Goal: Information Seeking & Learning: Find specific page/section

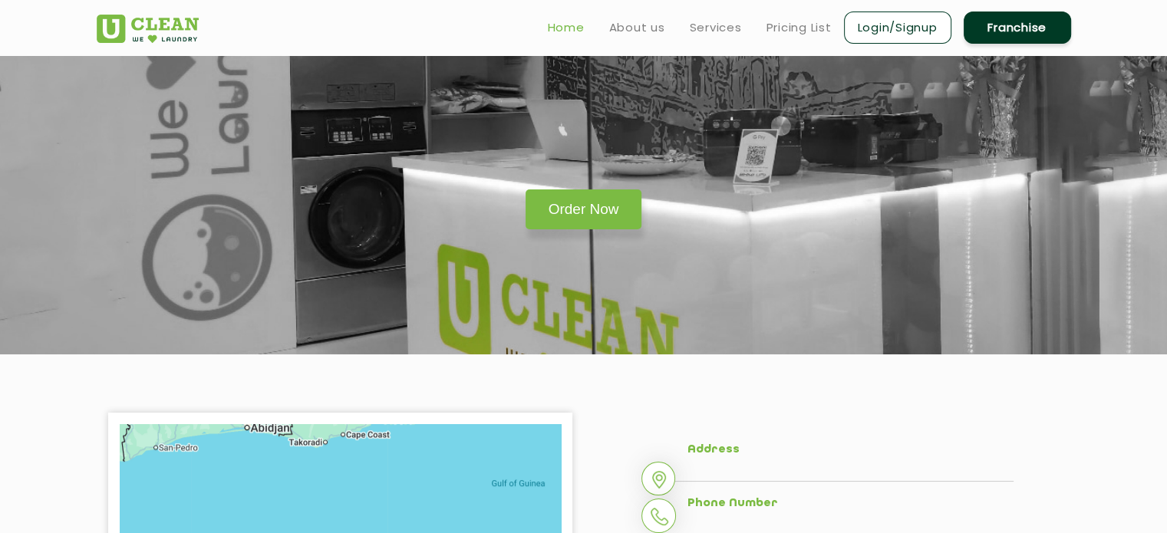
click at [560, 21] on link "Home" at bounding box center [566, 27] width 37 height 18
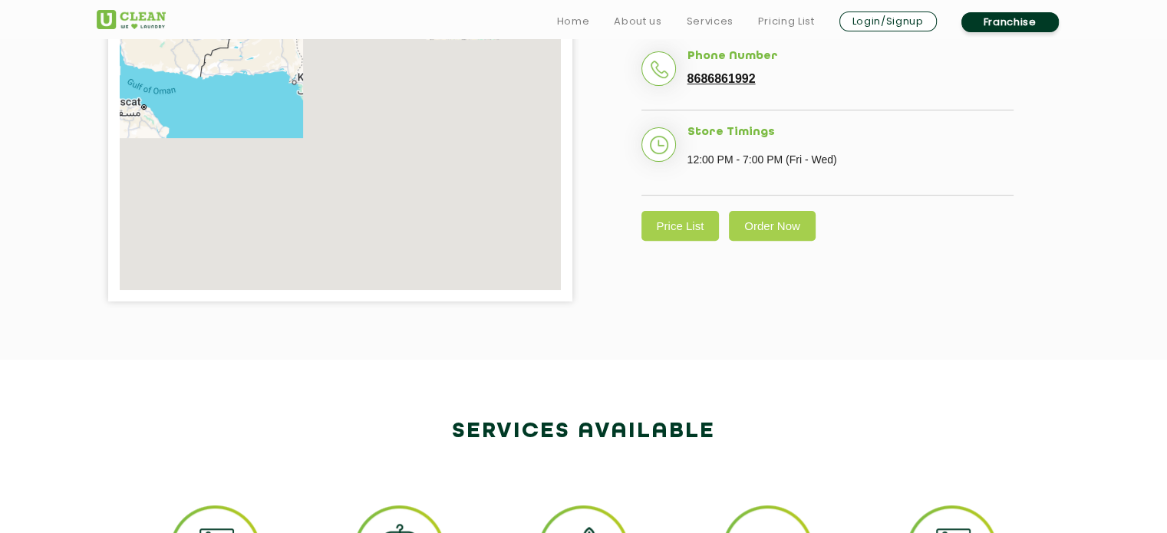
scroll to position [519, 0]
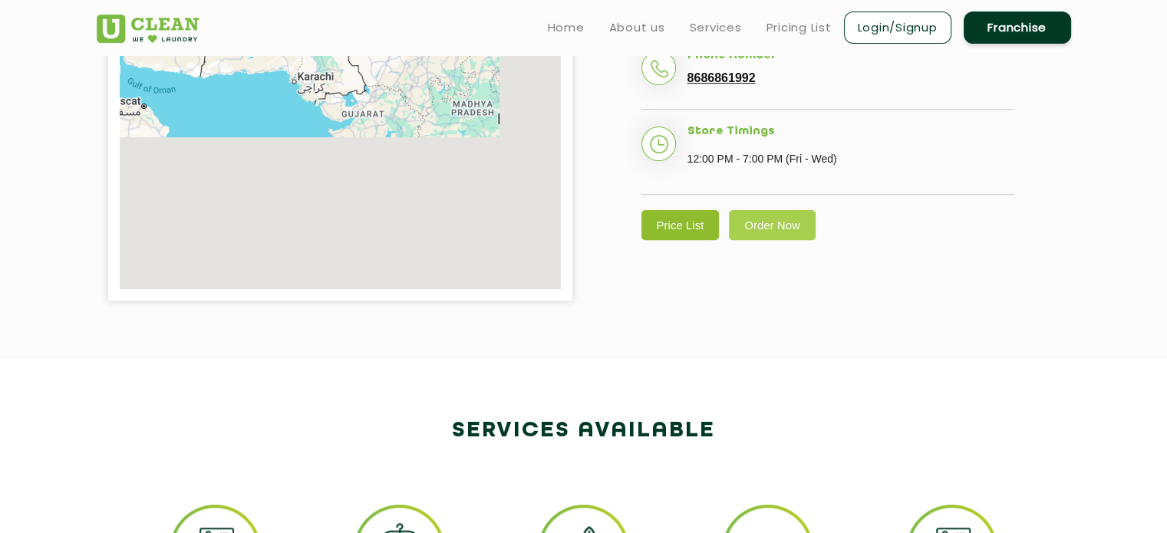
click at [679, 235] on link "Price List" at bounding box center [681, 225] width 78 height 30
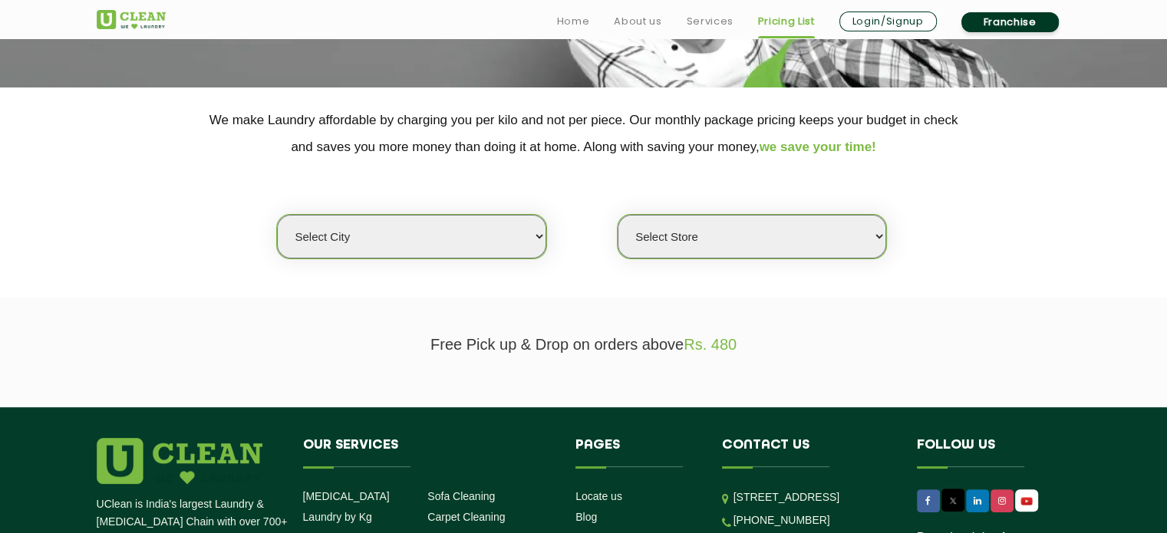
scroll to position [276, 0]
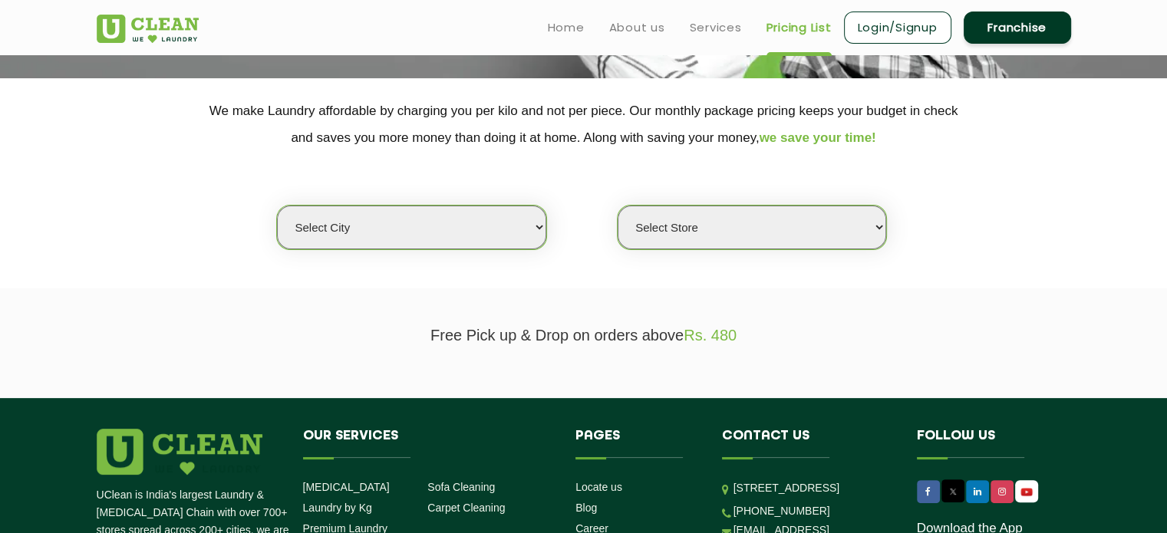
click at [457, 233] on select "Select city Aalo Agartala Agra Ahmedabad Akola Aligarh Alwar - UClean Select Am…" at bounding box center [411, 228] width 269 height 44
click at [277, 206] on select "Select city Aalo Agartala Agra Ahmedabad Akola Aligarh Alwar - UClean Select Am…" at bounding box center [411, 228] width 269 height 44
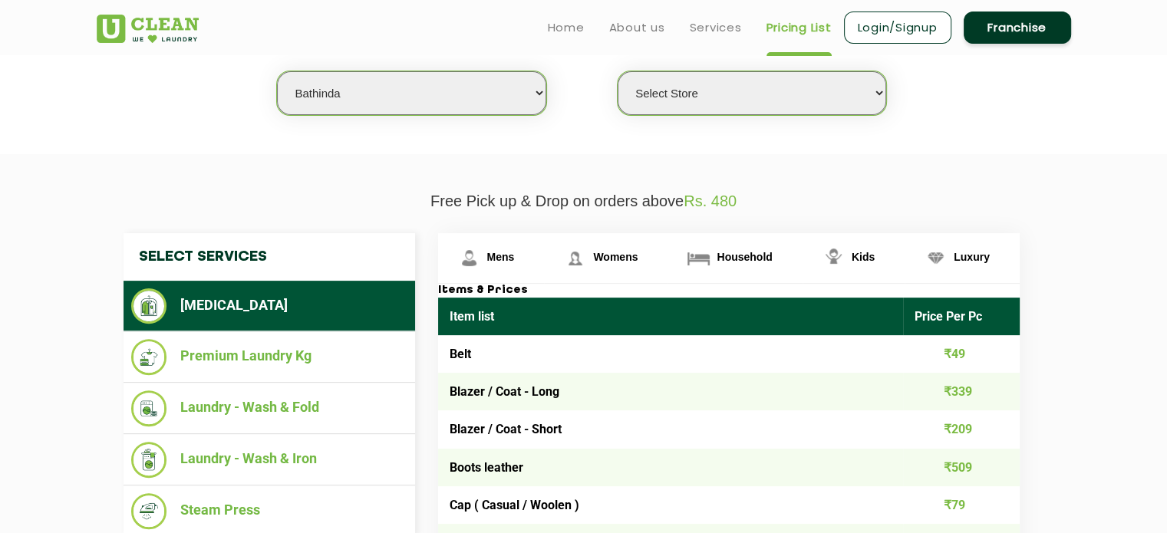
scroll to position [411, 0]
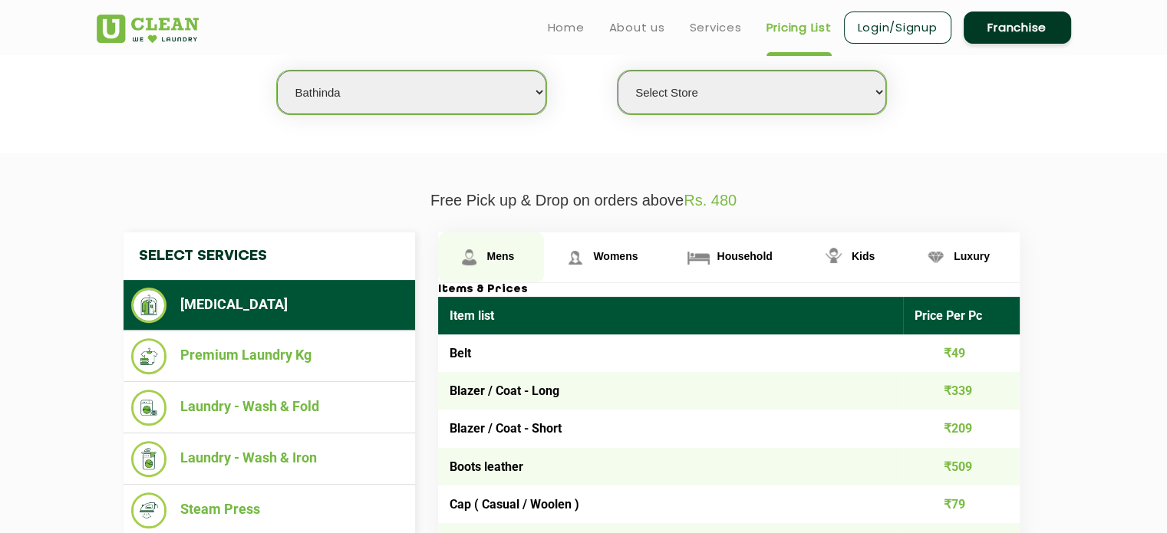
click at [507, 248] on link "Mens" at bounding box center [491, 258] width 107 height 50
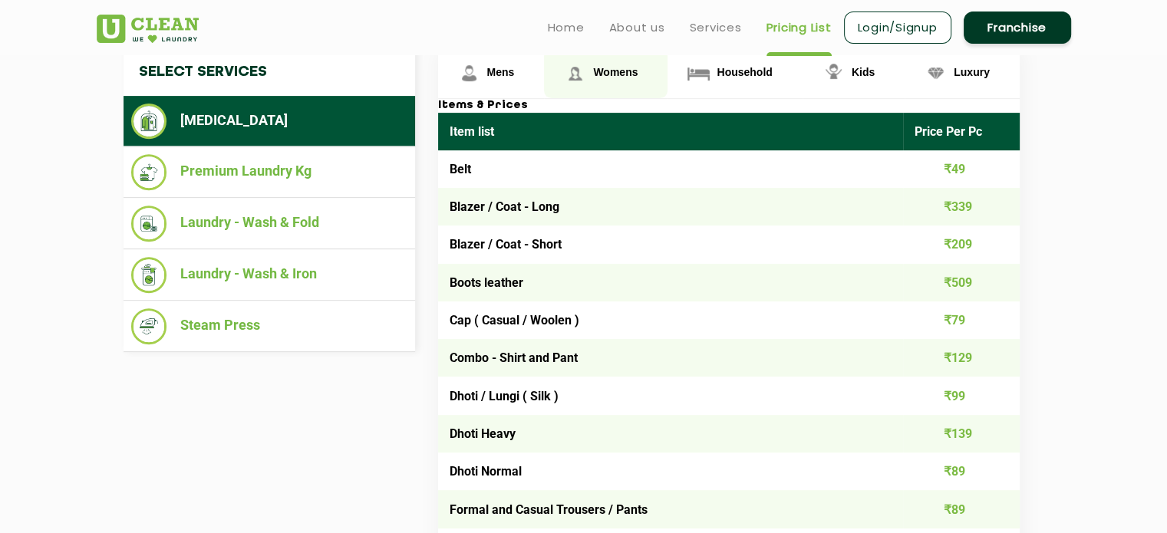
scroll to position [593, 0]
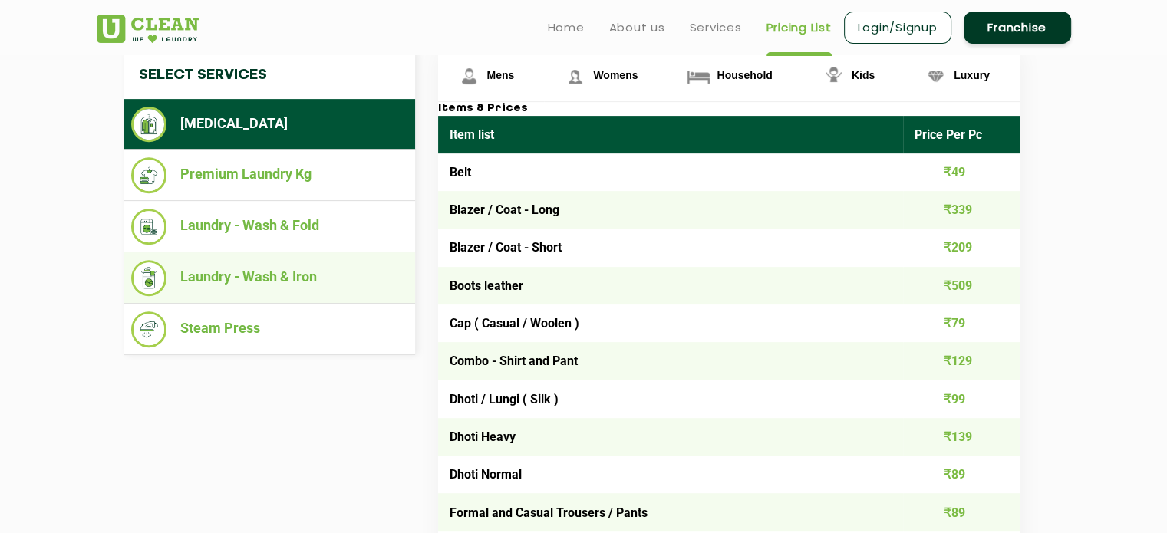
click at [258, 275] on li "Laundry - Wash & Iron" at bounding box center [269, 278] width 276 height 36
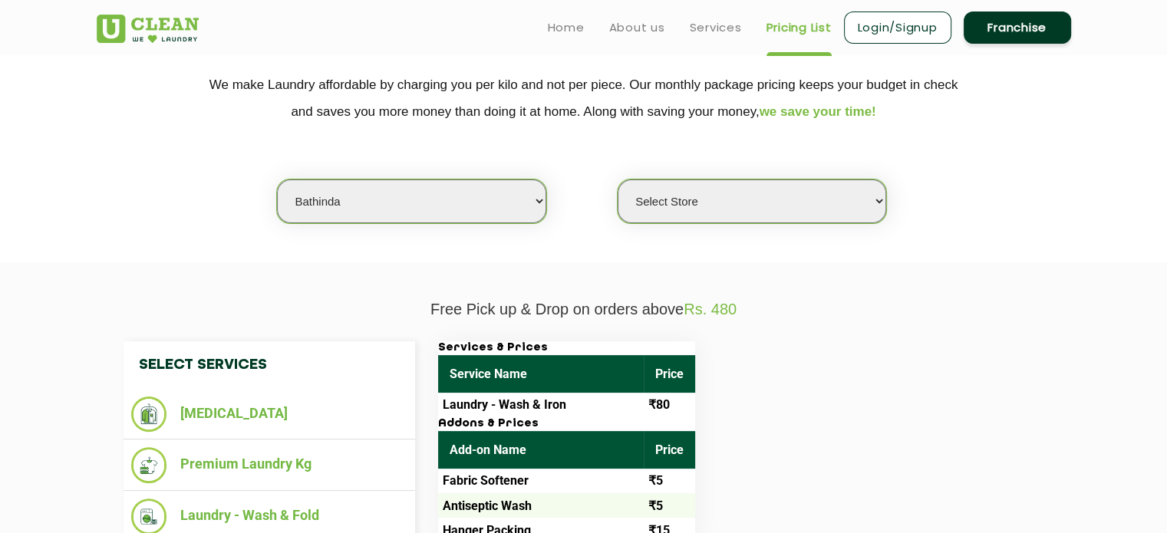
scroll to position [301, 0]
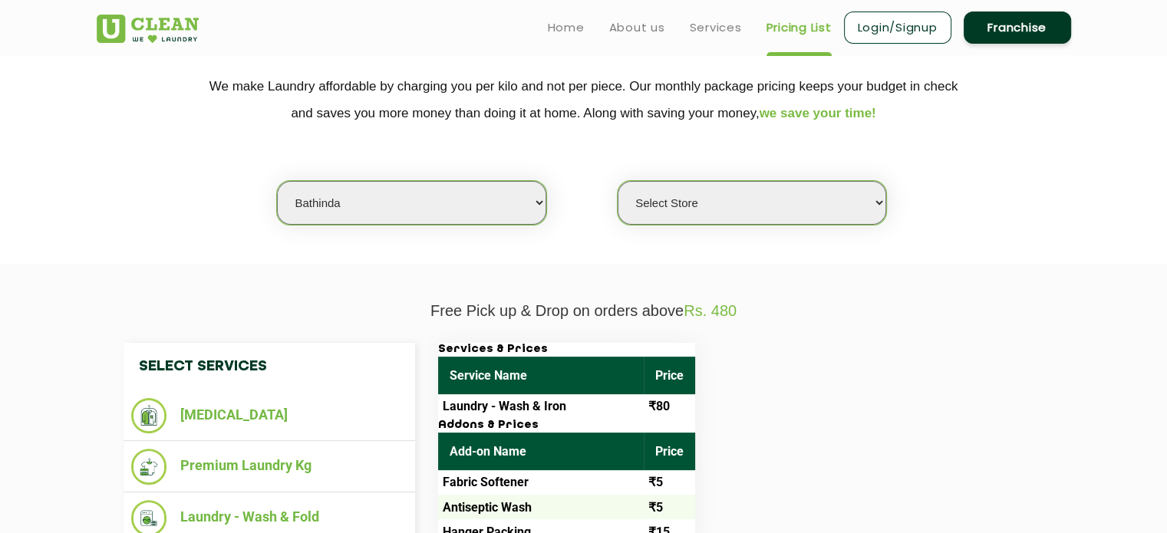
click at [454, 192] on select "Select city Aalo Agartala Agra Ahmedabad Akola Aligarh Alwar - UClean Select Am…" at bounding box center [411, 203] width 269 height 44
click at [277, 181] on select "Select city Aalo Agartala Agra Ahmedabad Akola Aligarh Alwar - UClean Select Am…" at bounding box center [411, 203] width 269 height 44
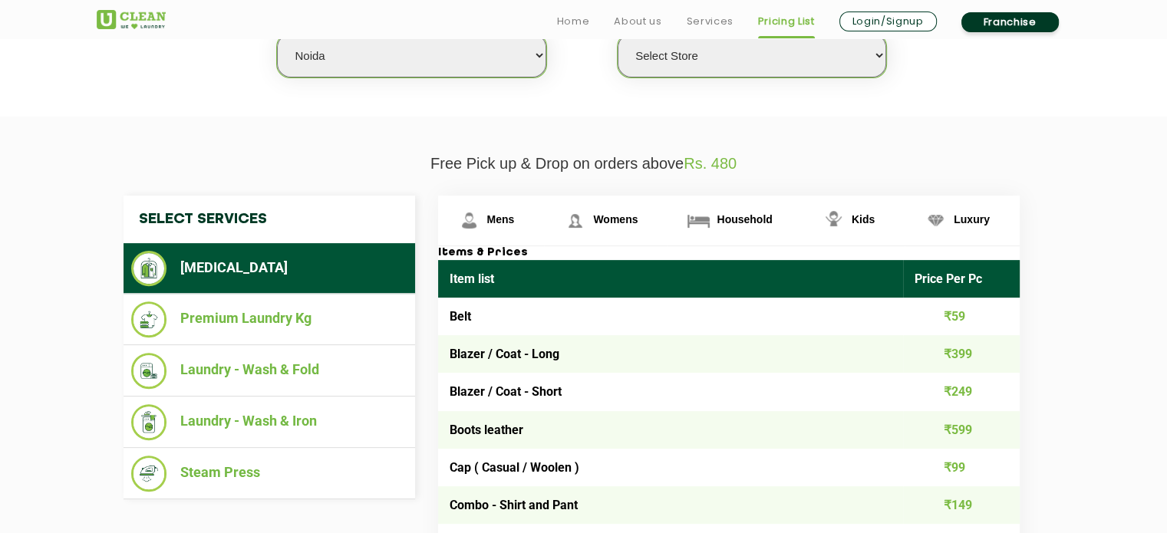
scroll to position [454, 0]
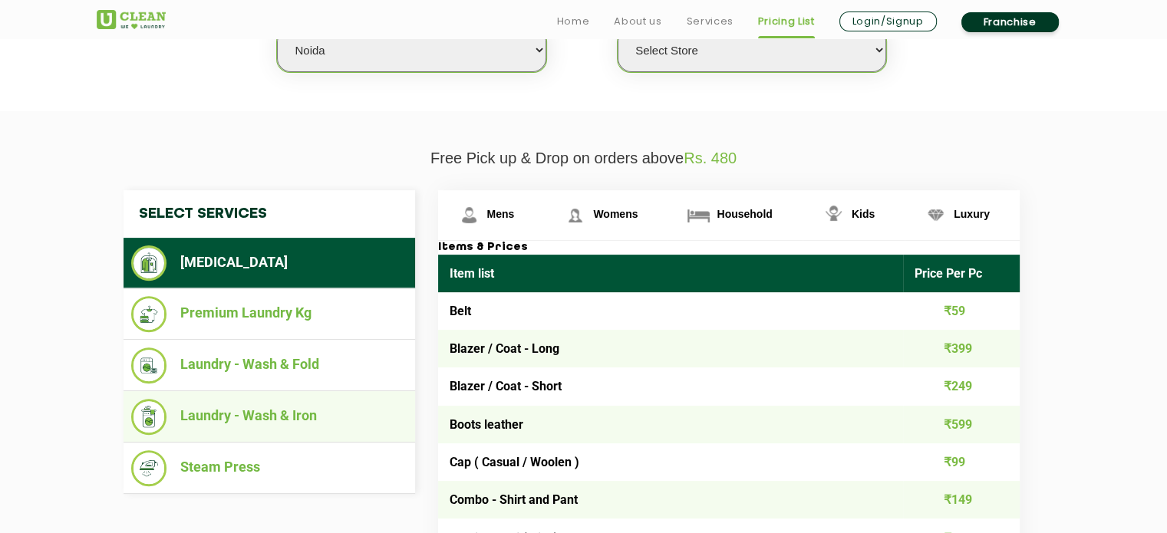
click at [320, 408] on li "Laundry - Wash & Iron" at bounding box center [269, 417] width 276 height 36
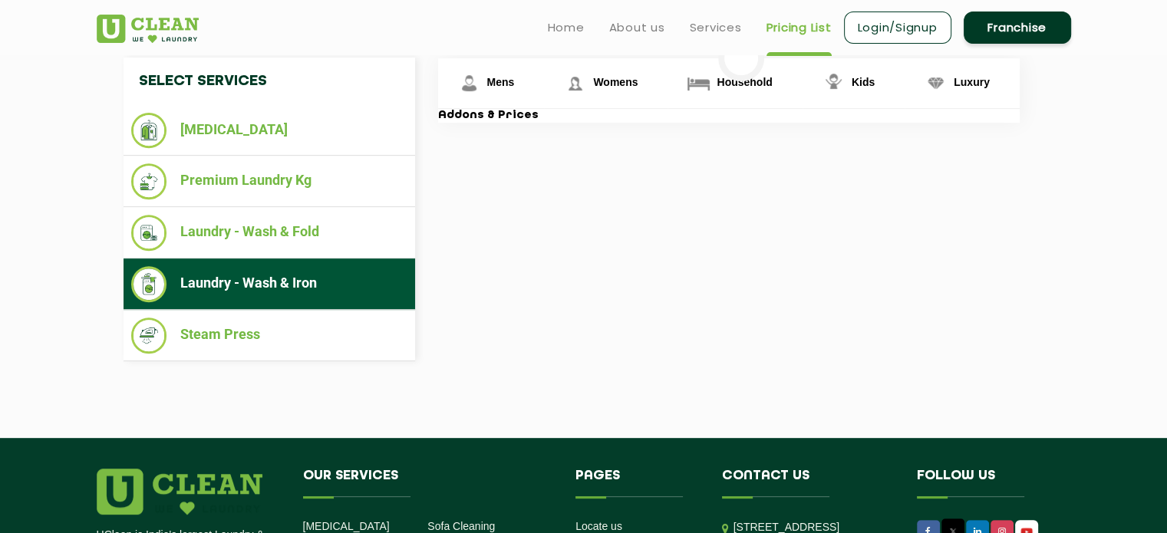
scroll to position [586, 0]
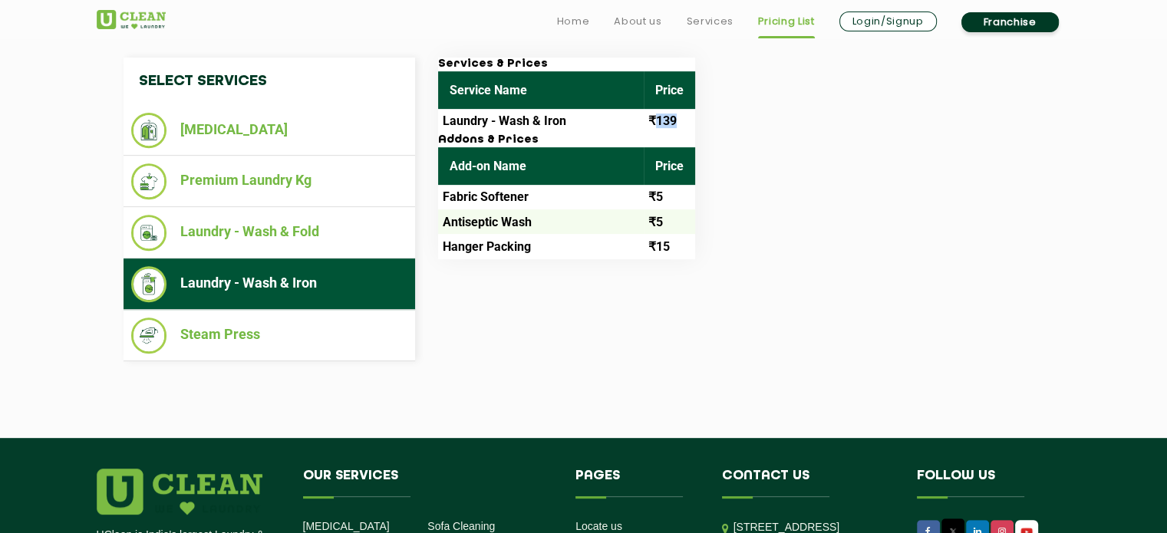
drag, startPoint x: 654, startPoint y: 126, endPoint x: 694, endPoint y: 120, distance: 40.4
click at [694, 120] on td "₹139" at bounding box center [669, 121] width 51 height 25
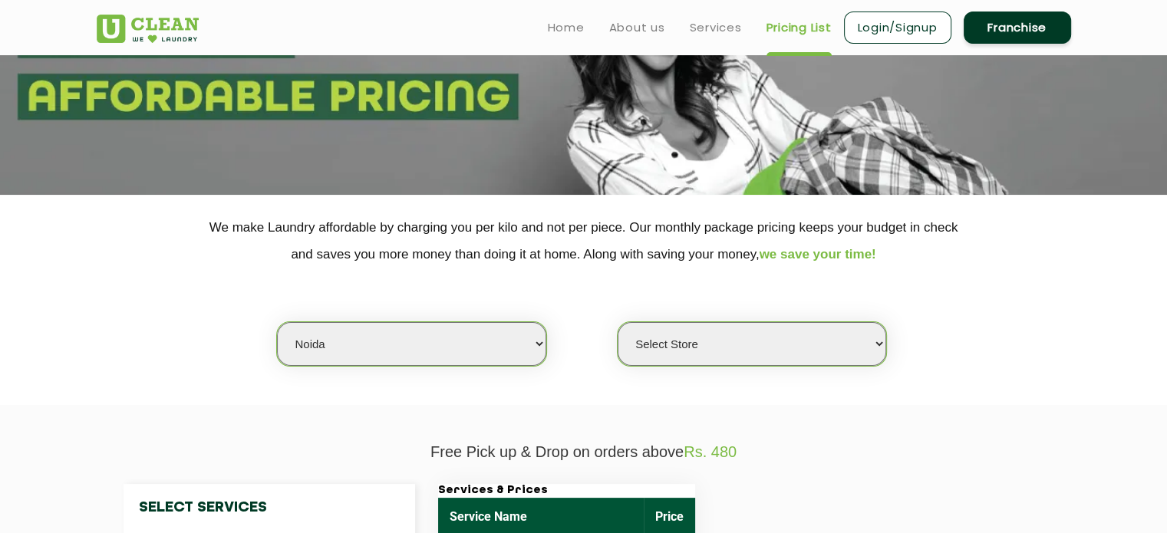
scroll to position [132, 0]
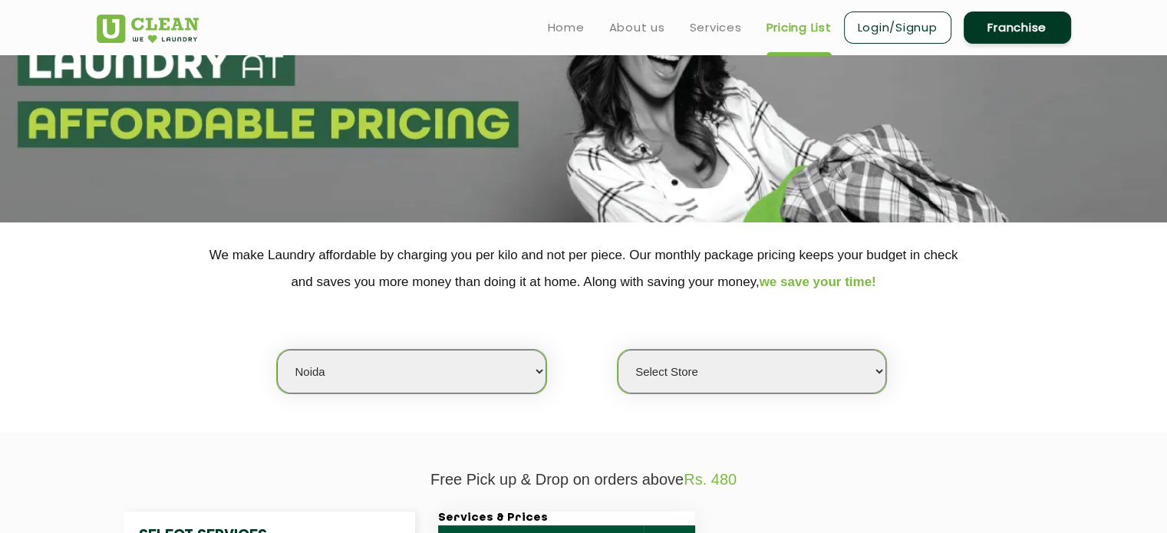
click at [310, 380] on select "Select city Aalo Agartala Agra Ahmedabad Akola Aligarh Alwar - UClean Select Am…" at bounding box center [411, 372] width 269 height 44
select select "27"
click at [277, 350] on select "Select city Aalo Agartala Agra Ahmedabad Akola Aligarh Alwar - UClean Select Am…" at bounding box center [411, 372] width 269 height 44
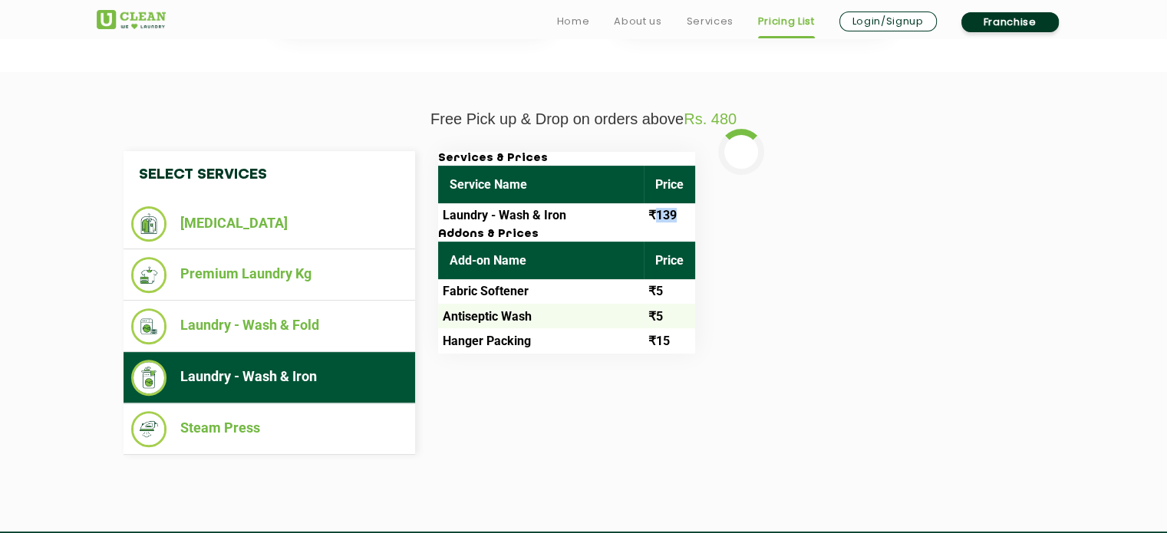
scroll to position [494, 0]
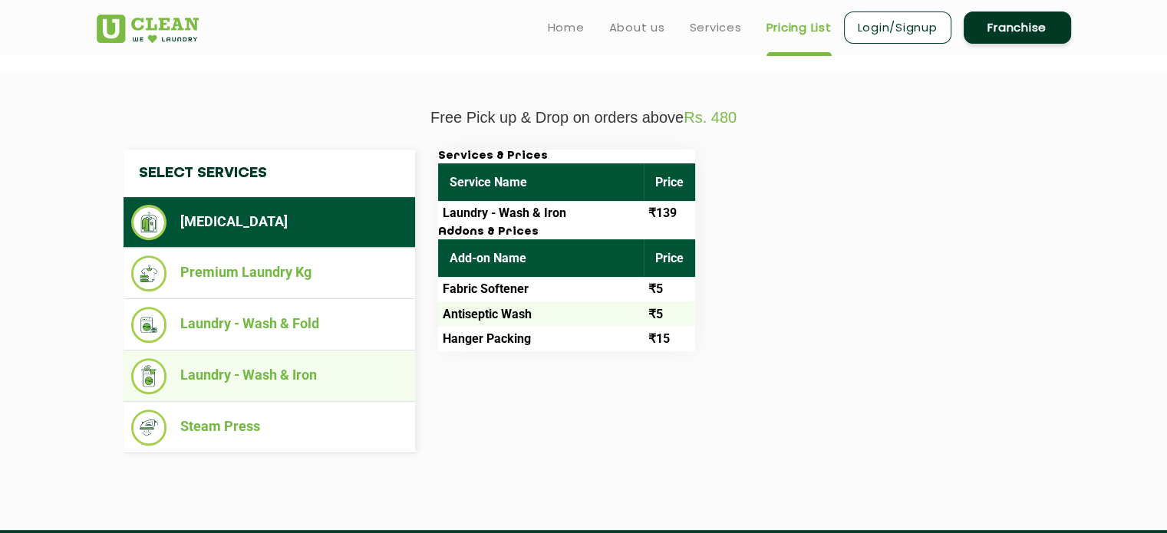
click at [322, 372] on li "Laundry - Wash & Iron" at bounding box center [269, 376] width 276 height 36
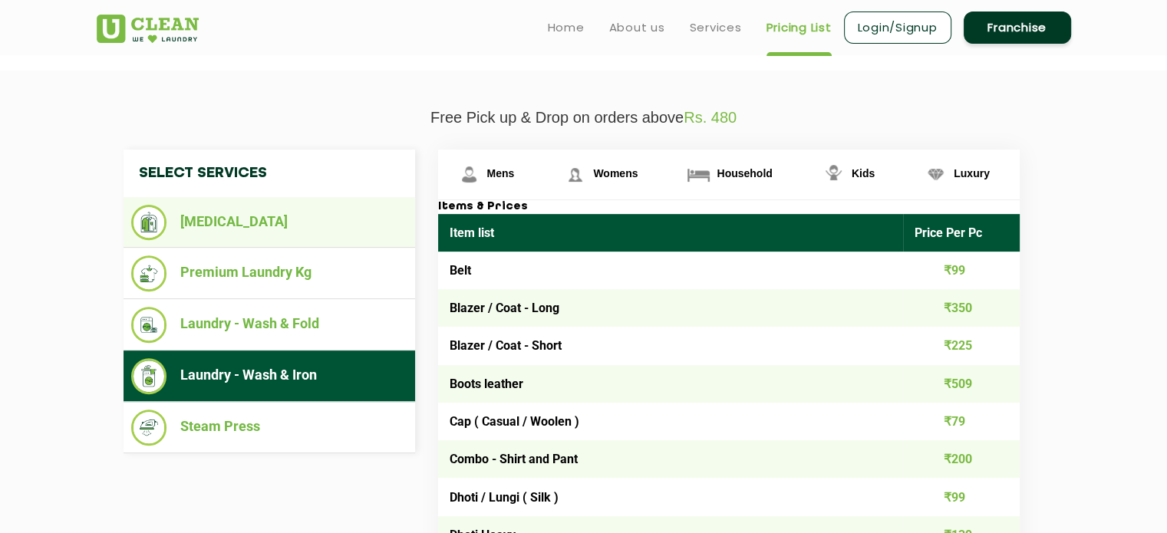
click at [293, 226] on li "[MEDICAL_DATA]" at bounding box center [269, 222] width 276 height 35
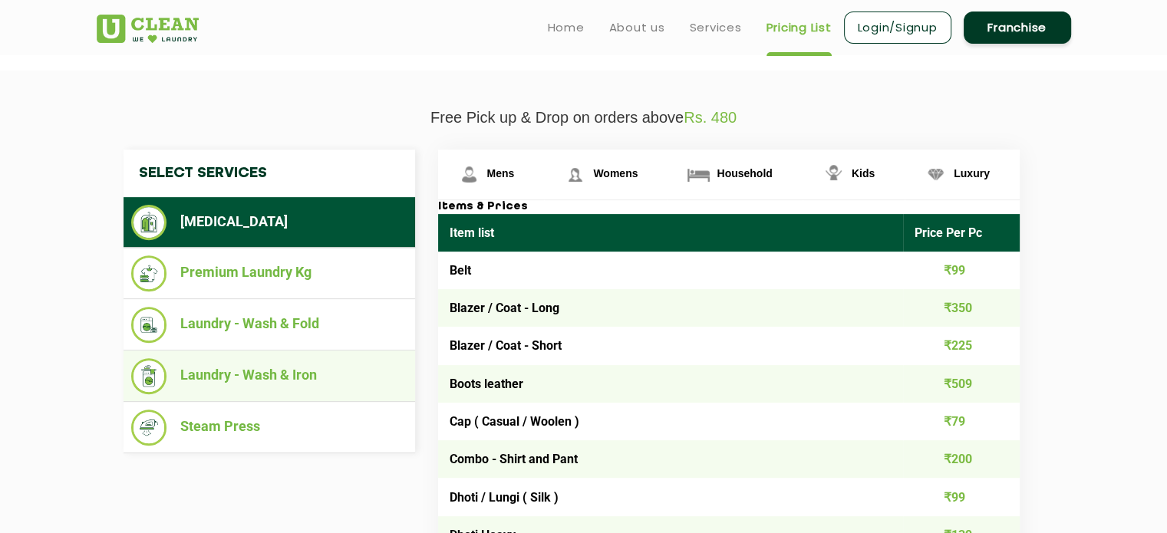
click at [328, 374] on li "Laundry - Wash & Iron" at bounding box center [269, 376] width 276 height 36
